Goal: Information Seeking & Learning: Learn about a topic

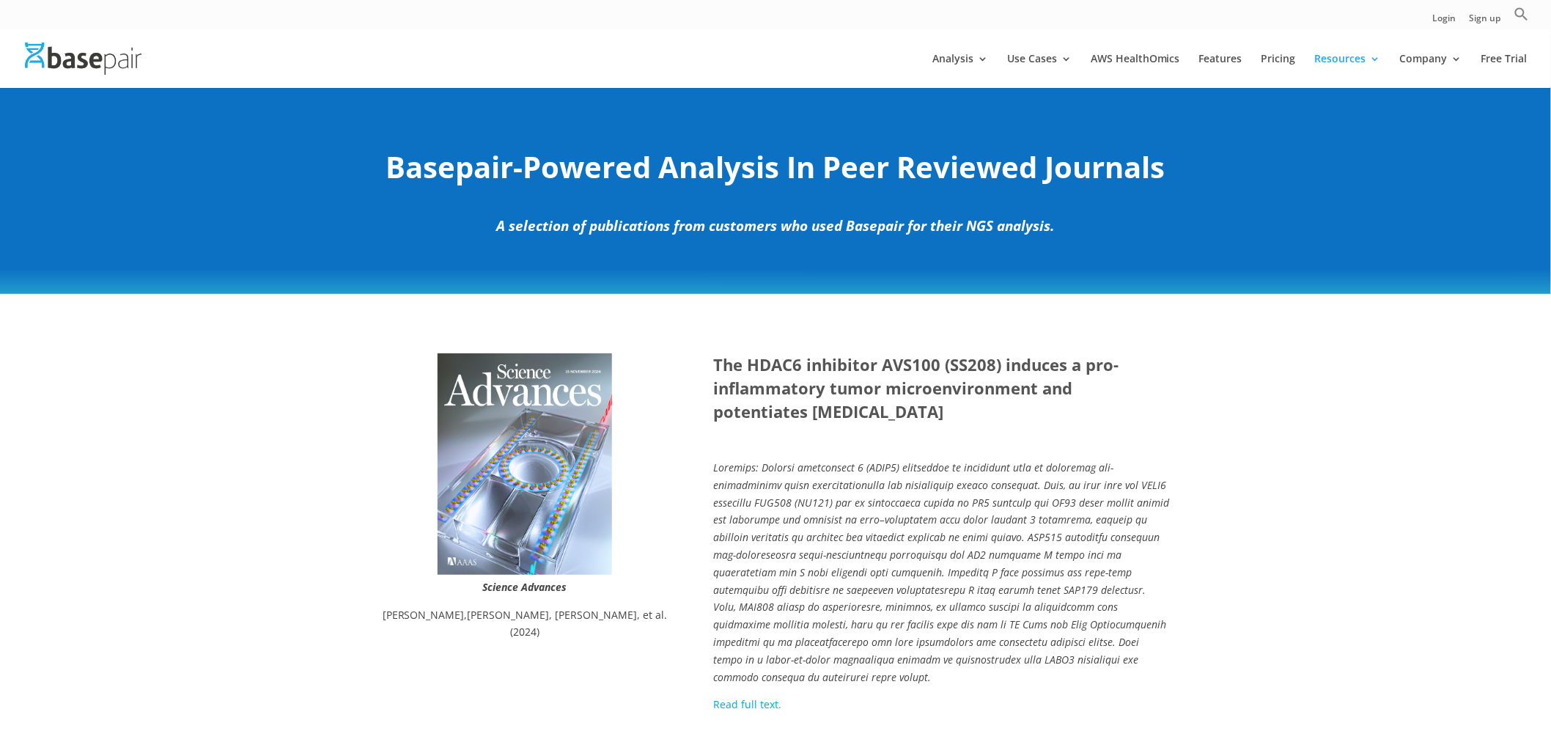
click at [1395, 470] on div "Science Advances Damian Kovalovsky , Satish Noonepalle, Manasa Suresh, et al. (…" at bounding box center [775, 533] width 1551 height 479
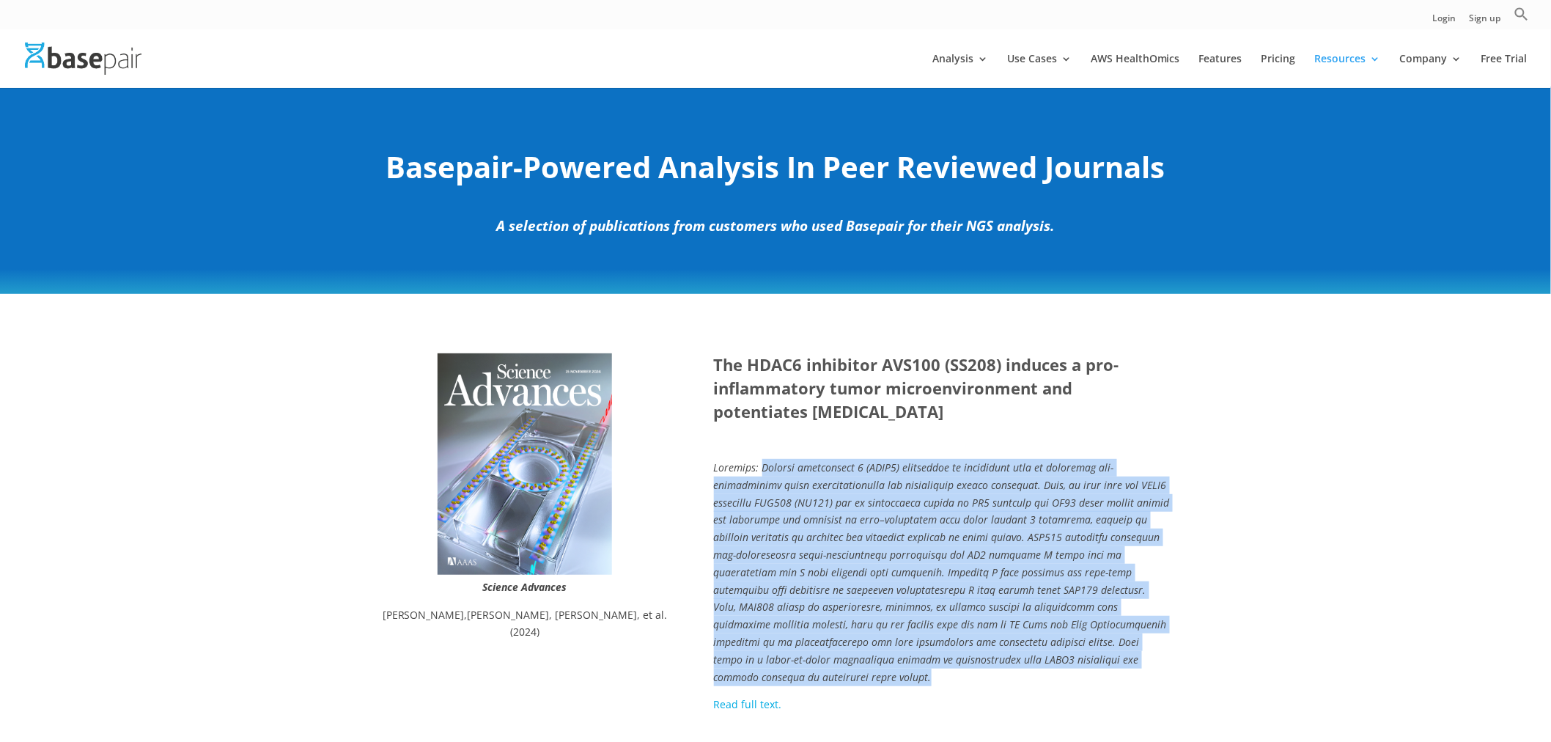
drag, startPoint x: 758, startPoint y: 465, endPoint x: 1107, endPoint y: 648, distance: 393.7
click at [1105, 652] on p at bounding box center [942, 577] width 457 height 237
copy em "Histone deacetylase 6 (HDAC6) inhibition is associated with an increased pro-in…"
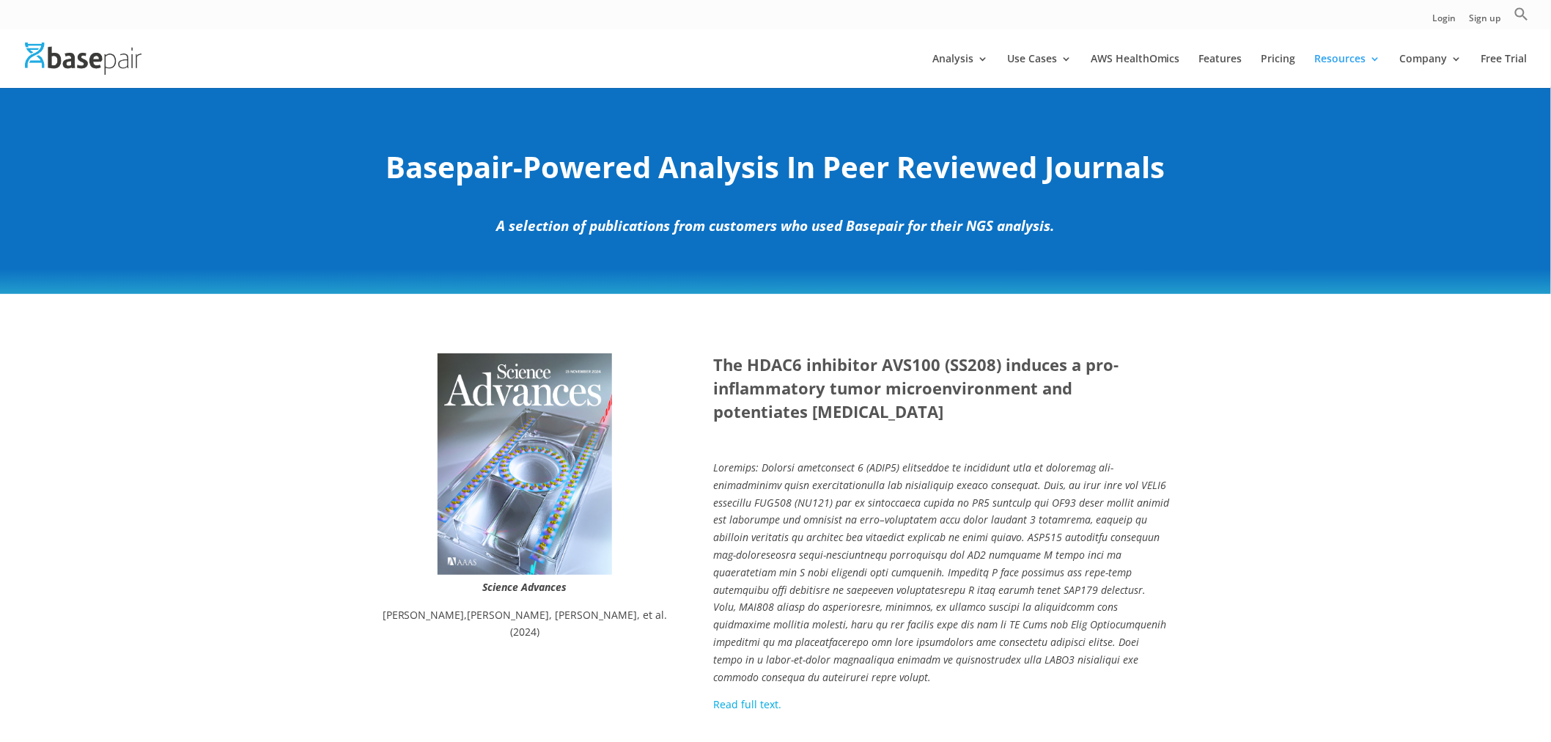
click at [863, 366] on strong "The HDAC6 inhibitor AVS100 (SS208) induces a pro-inflammatory tumor microenviro…" at bounding box center [916, 387] width 405 height 69
click at [640, 314] on div "Science Advances Damian Kovalovsky , Satish Noonepalle, Manasa Suresh, et al. (…" at bounding box center [775, 533] width 1551 height 479
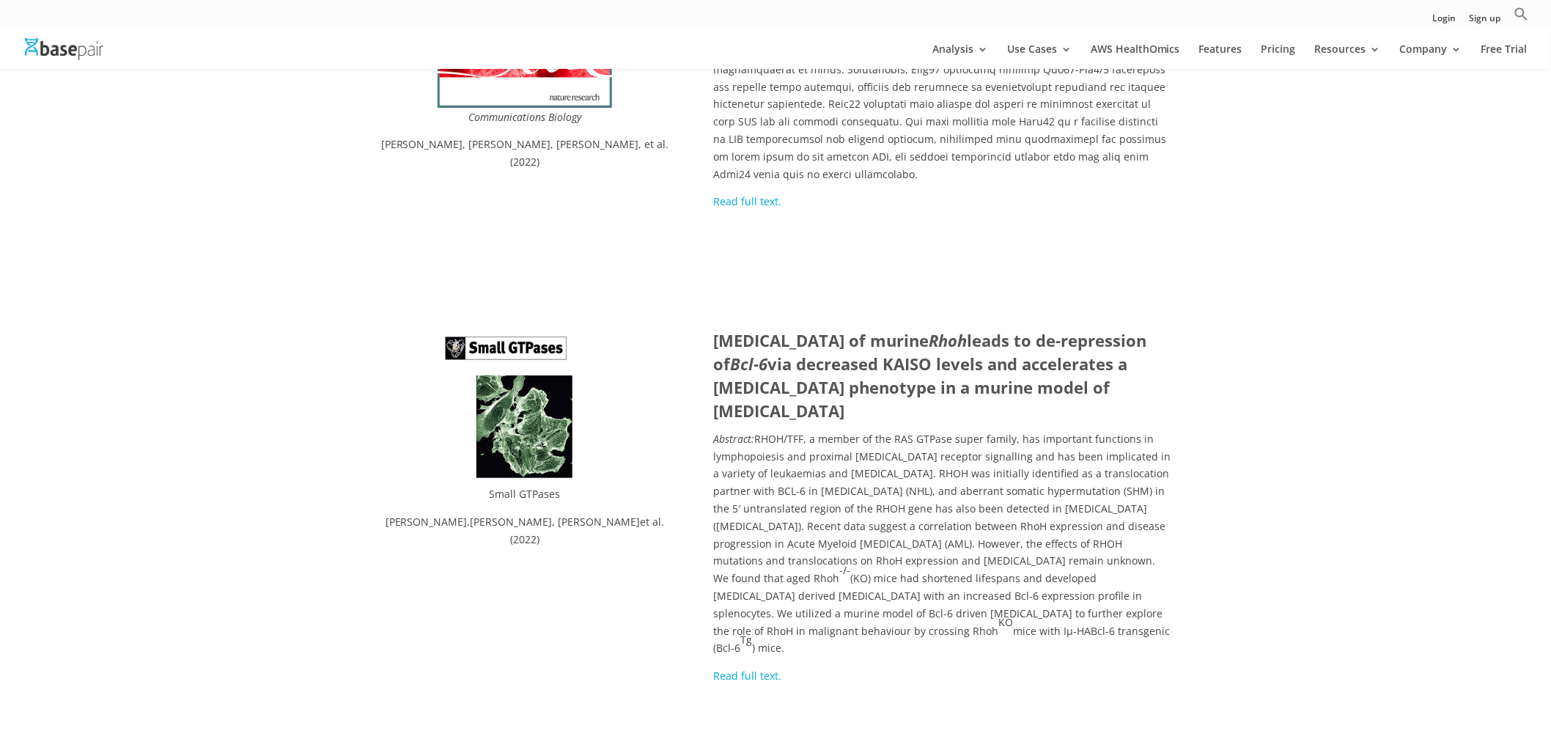
scroll to position [2116, 0]
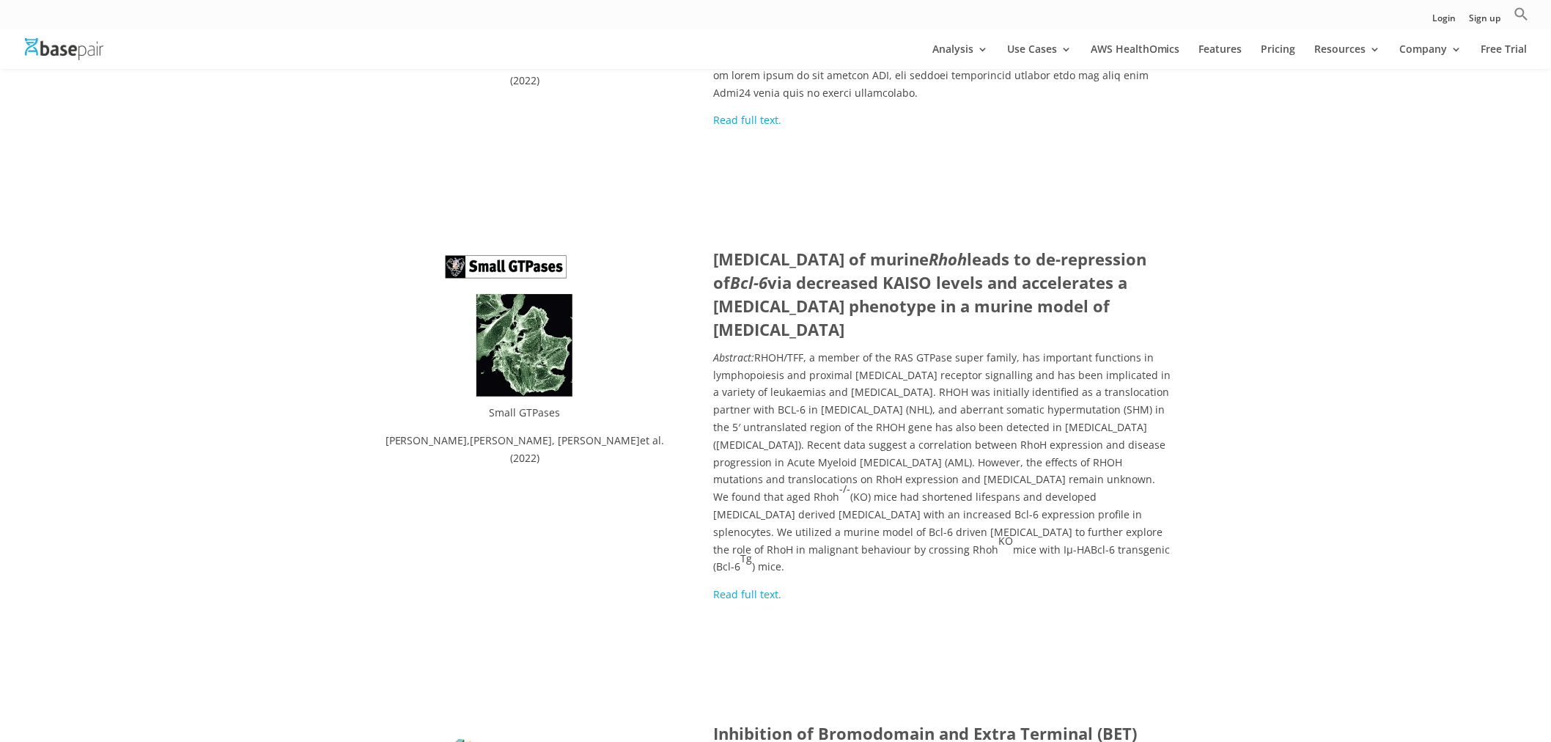
click at [727, 587] on link "Read full text." at bounding box center [748, 594] width 68 height 14
click at [725, 587] on link "Read full text." at bounding box center [748, 594] width 68 height 14
